Goal: Book appointment/travel/reservation

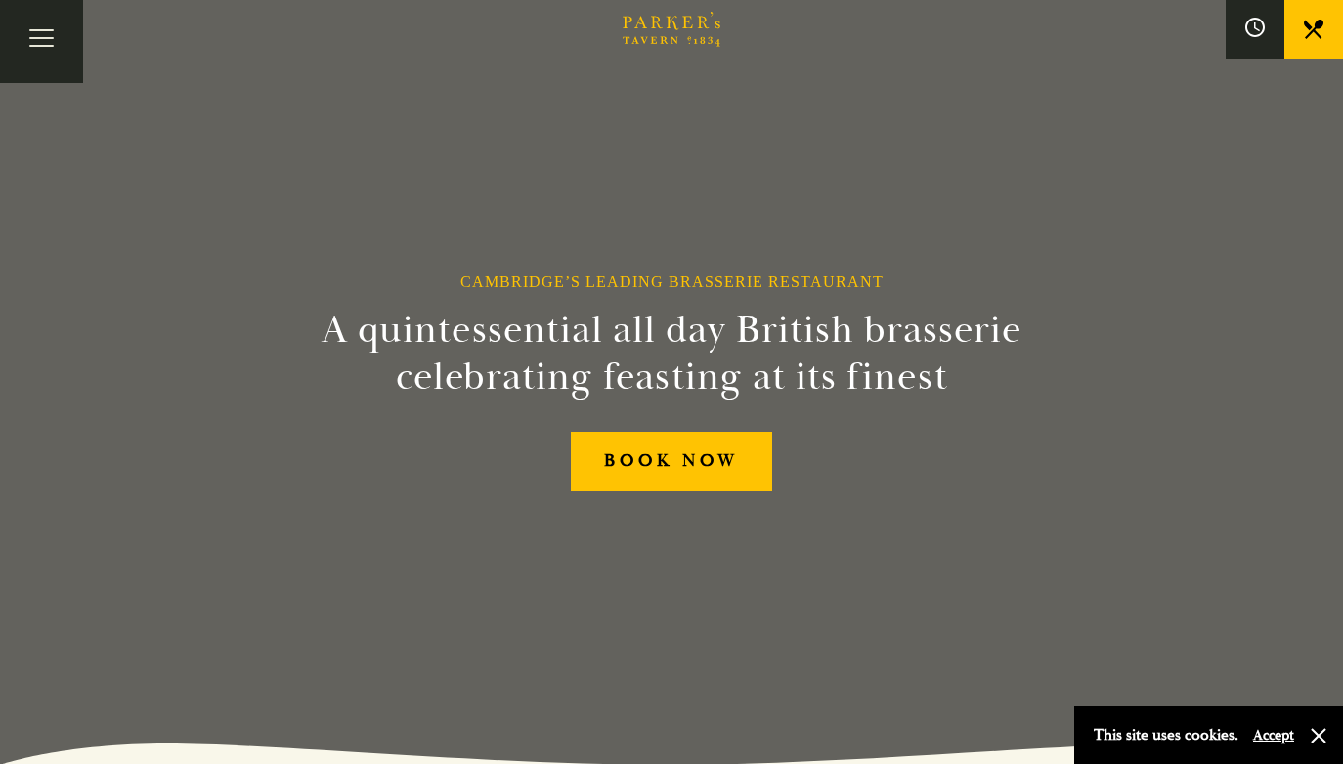
click at [1270, 736] on button "Accept" at bounding box center [1273, 735] width 41 height 19
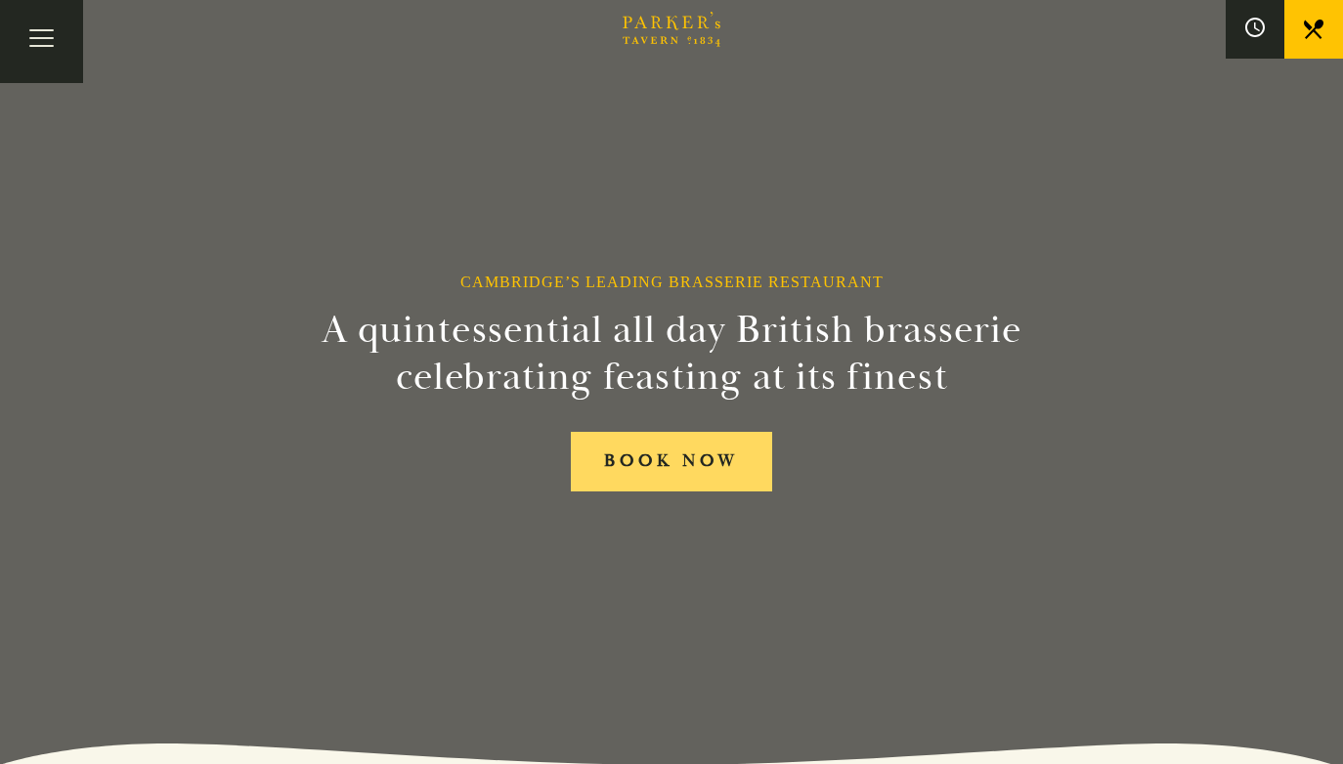
click at [676, 459] on link "BOOK NOW" at bounding box center [671, 462] width 201 height 60
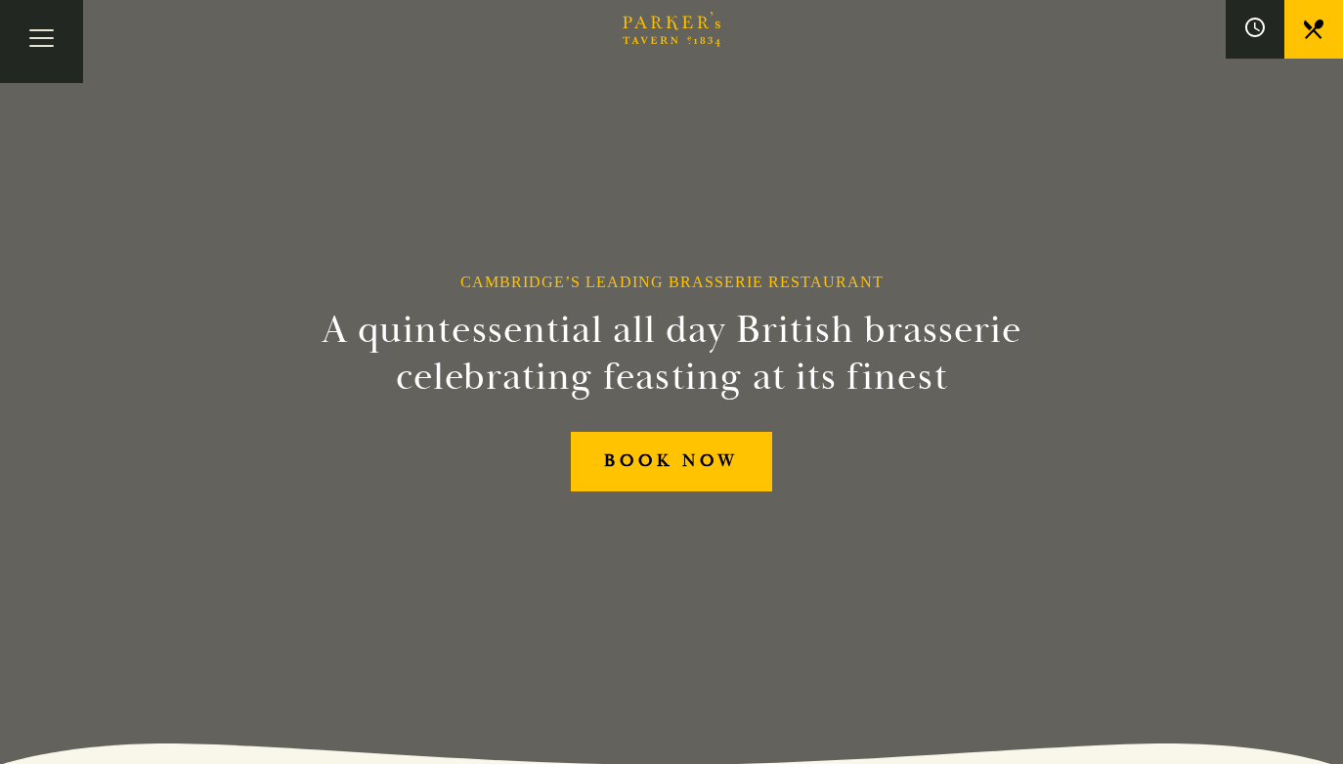
click at [680, 22] on icon "Brasserie Restaurant Cambridge | Parker's Tavern Cambridge Parker's Tavern is a…" at bounding box center [672, 29] width 98 height 35
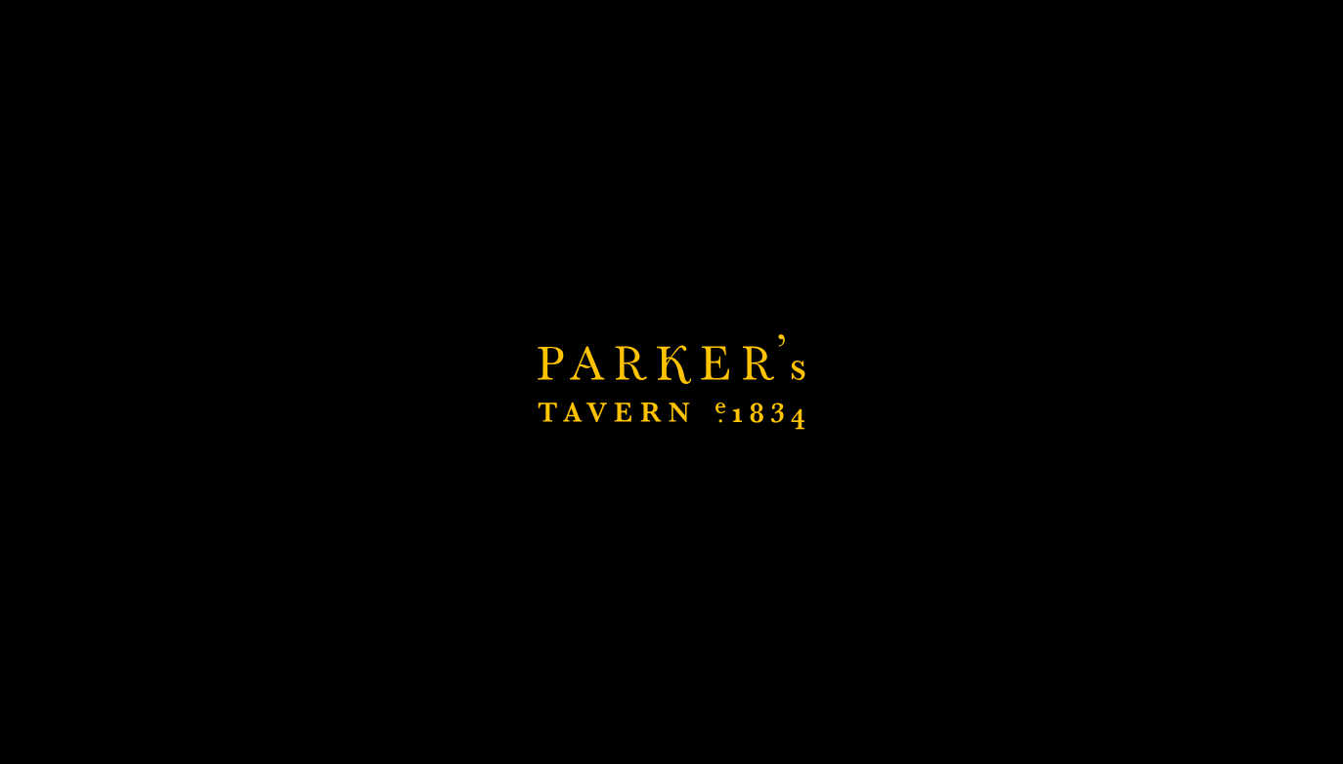
scroll to position [47, 0]
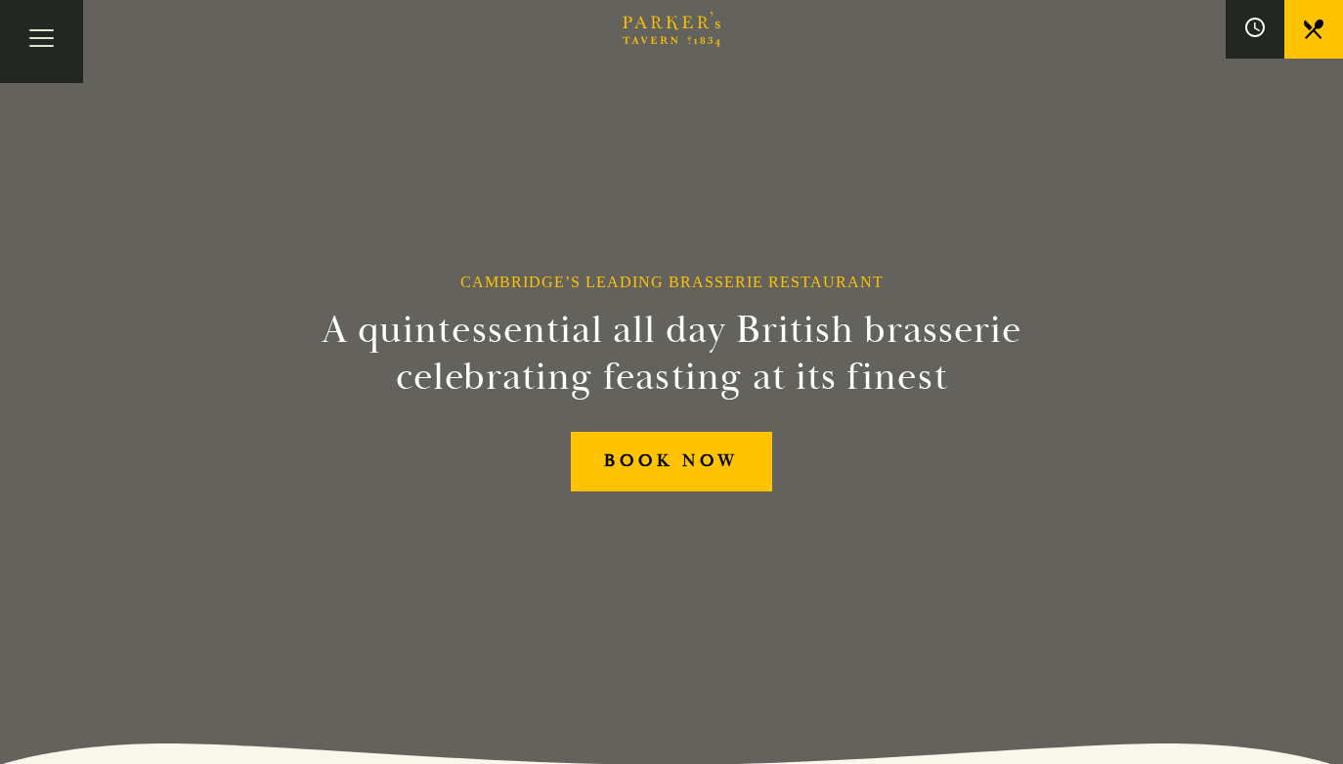
click at [883, 682] on div "Cambridge’s Leading Brasserie Restaurant A quintessential all day British brass…" at bounding box center [671, 382] width 1173 height 764
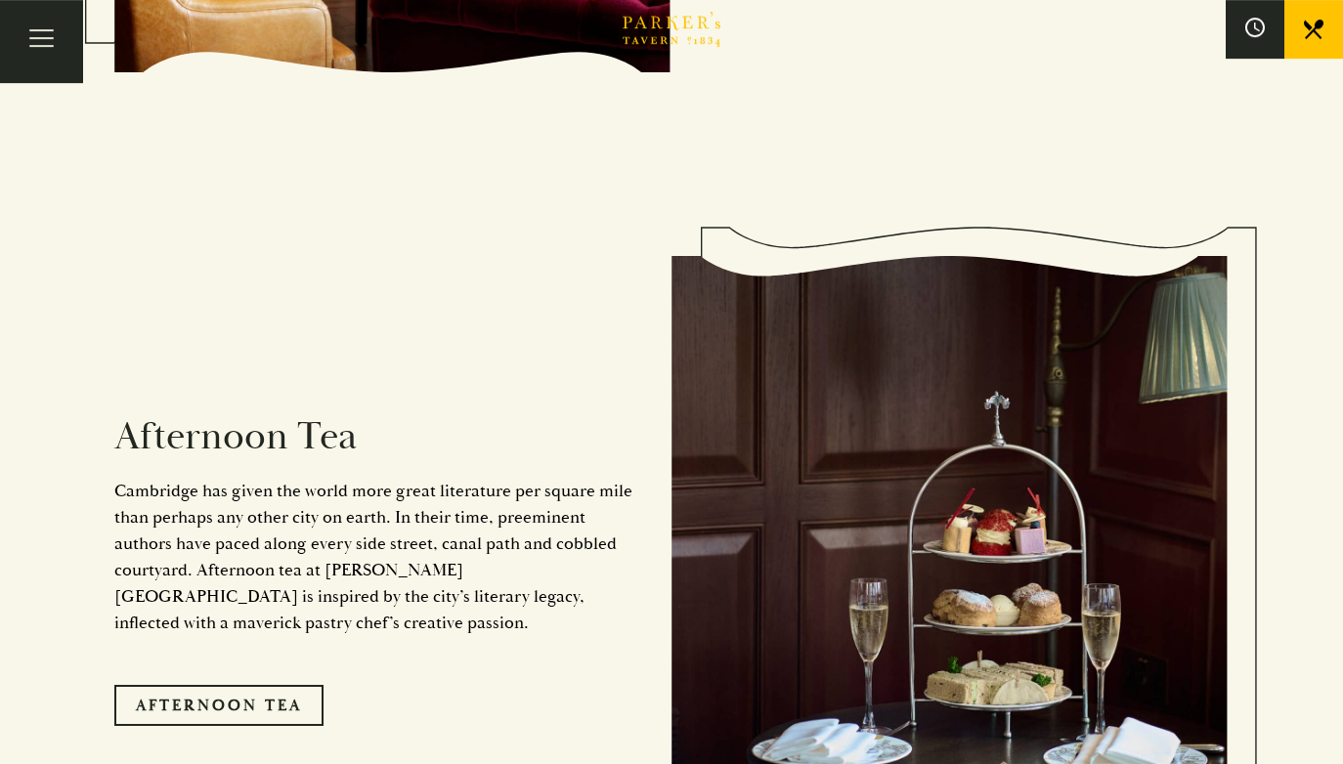
scroll to position [3049, 0]
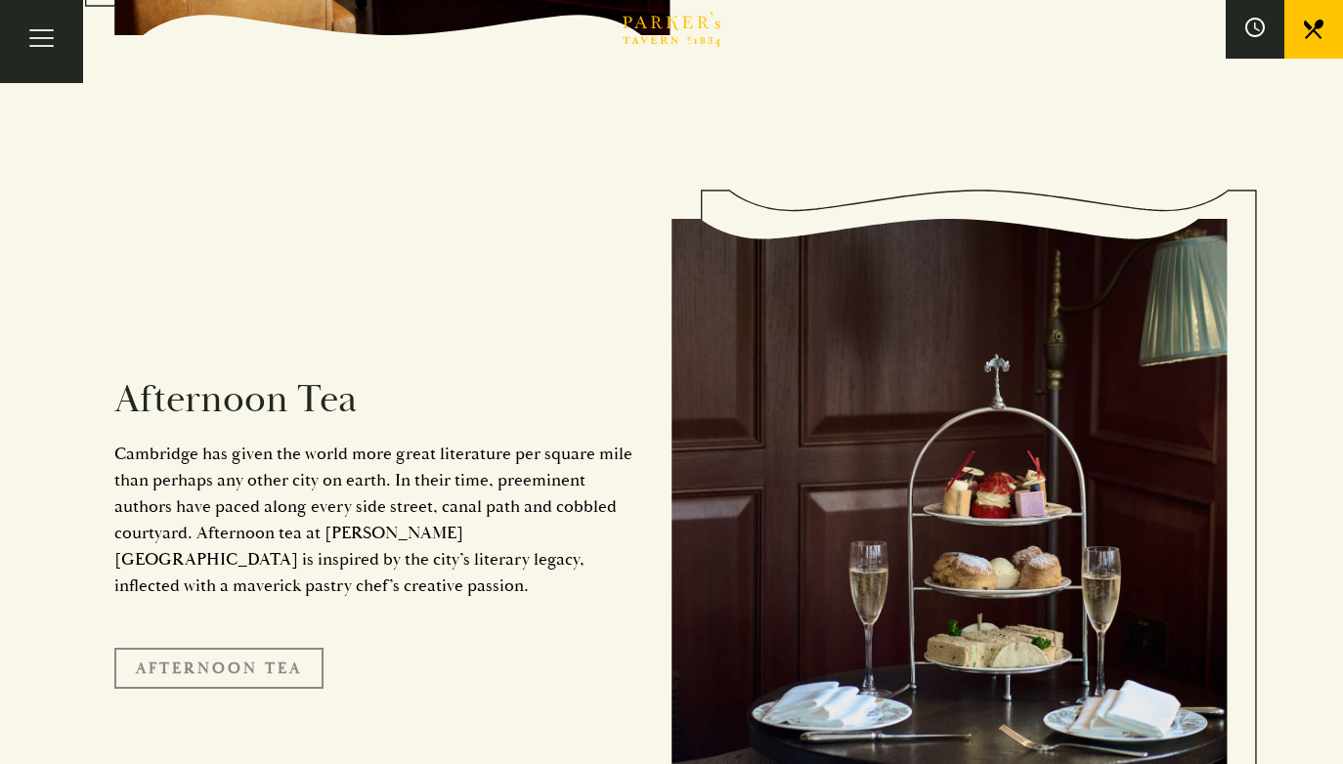
click at [281, 648] on link "Afternoon Tea" at bounding box center [218, 668] width 209 height 41
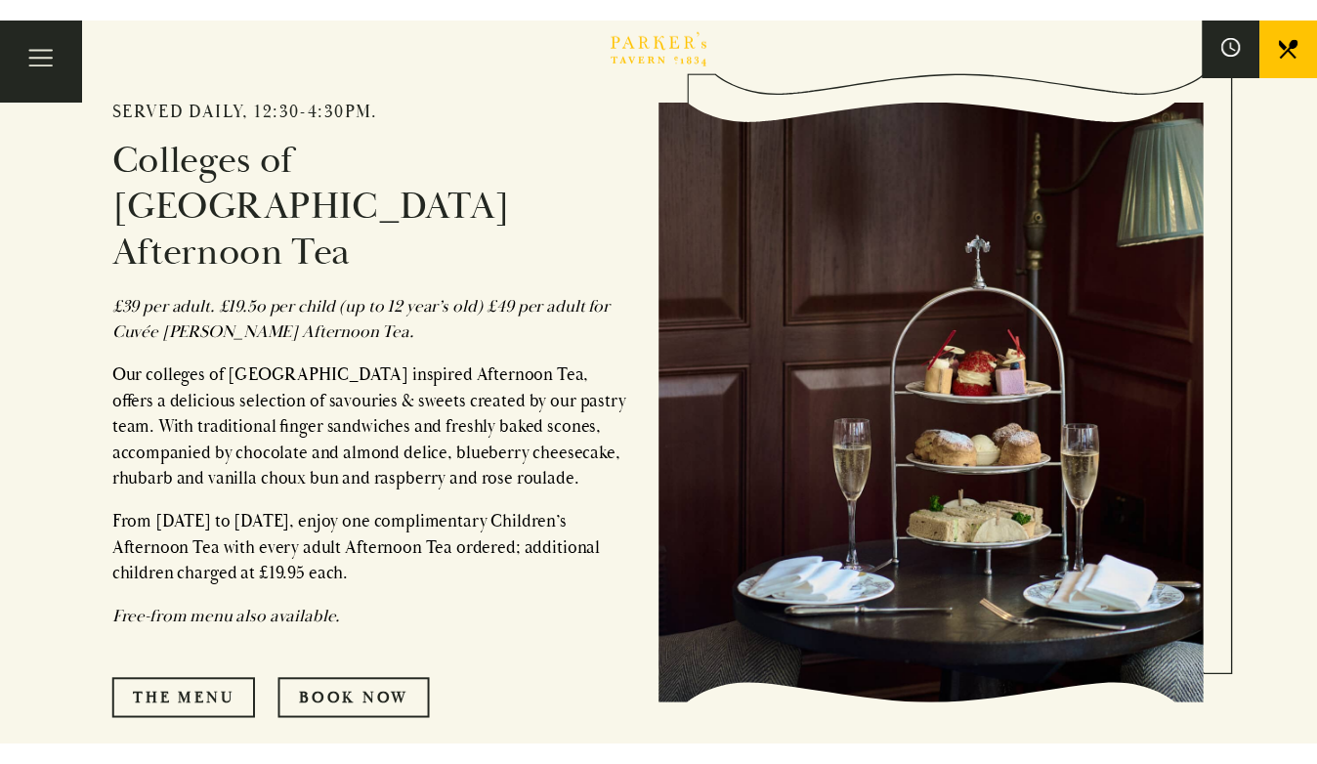
scroll to position [891, 0]
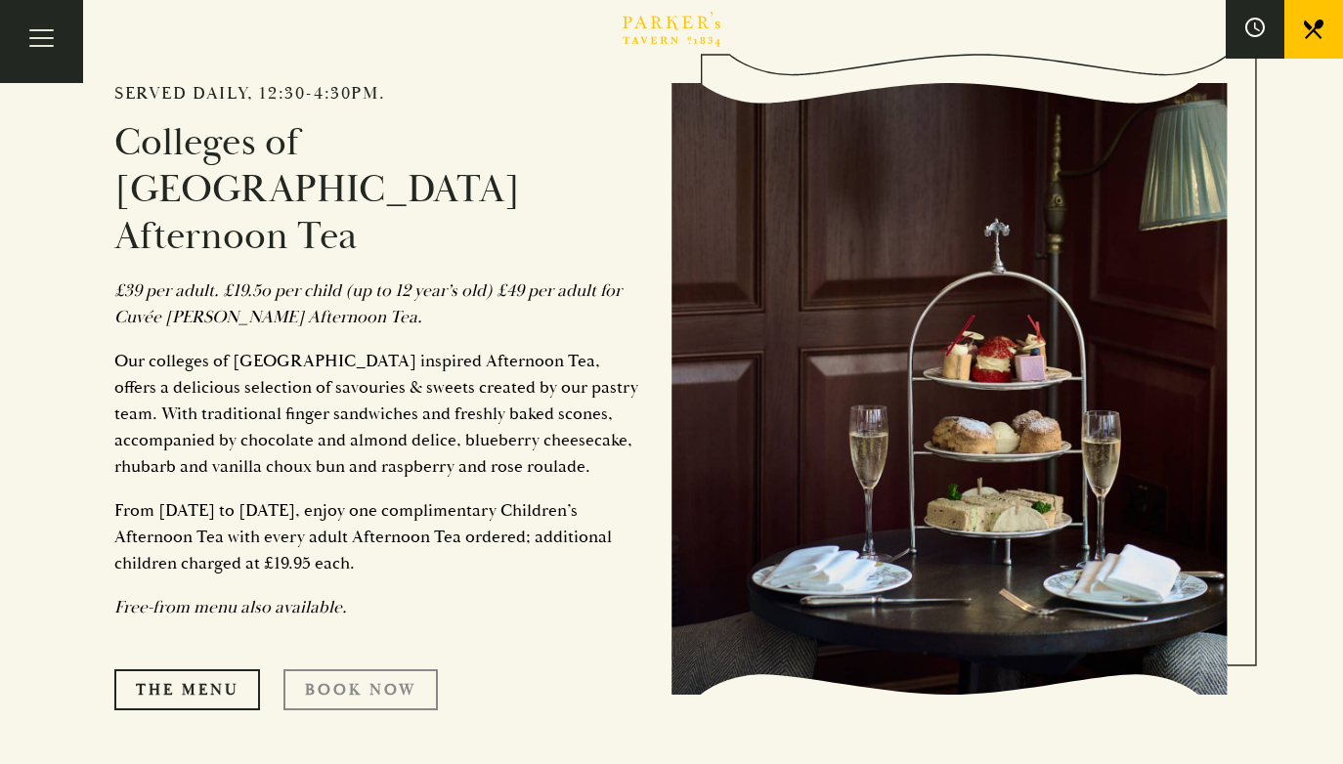
click at [349, 669] on link "Book Now" at bounding box center [360, 689] width 154 height 41
